Goal: Register for event/course

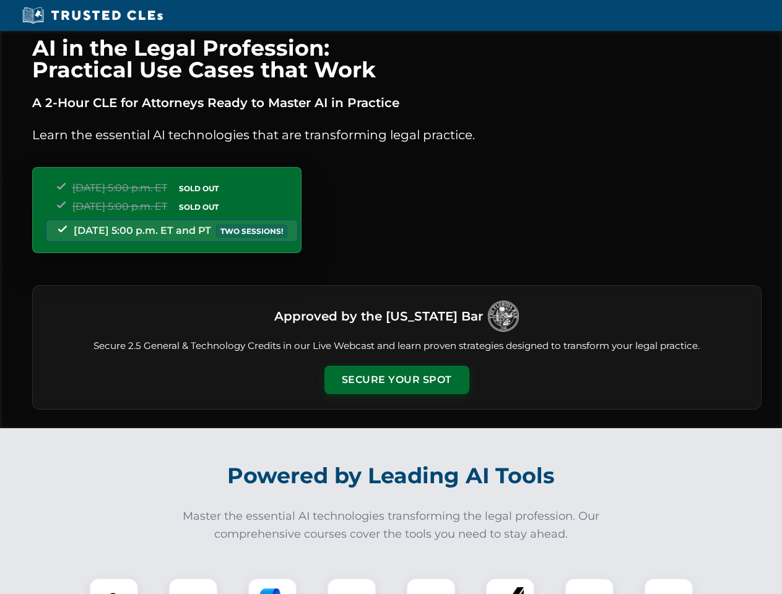
click at [396, 380] on button "Secure Your Spot" at bounding box center [396, 380] width 145 height 28
click at [114, 586] on img at bounding box center [114, 603] width 36 height 36
click at [193, 586] on div at bounding box center [193, 603] width 50 height 50
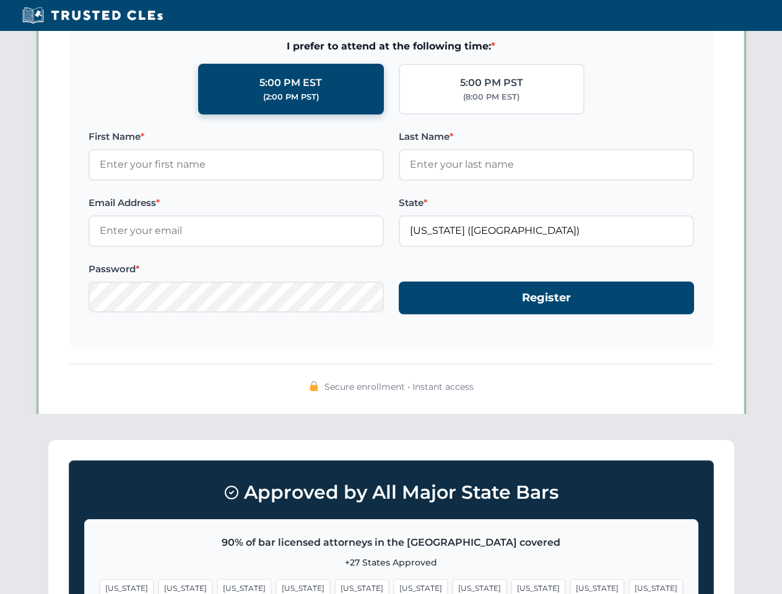
click at [570, 586] on span "[US_STATE]" at bounding box center [597, 588] width 54 height 18
